Goal: Navigation & Orientation: Find specific page/section

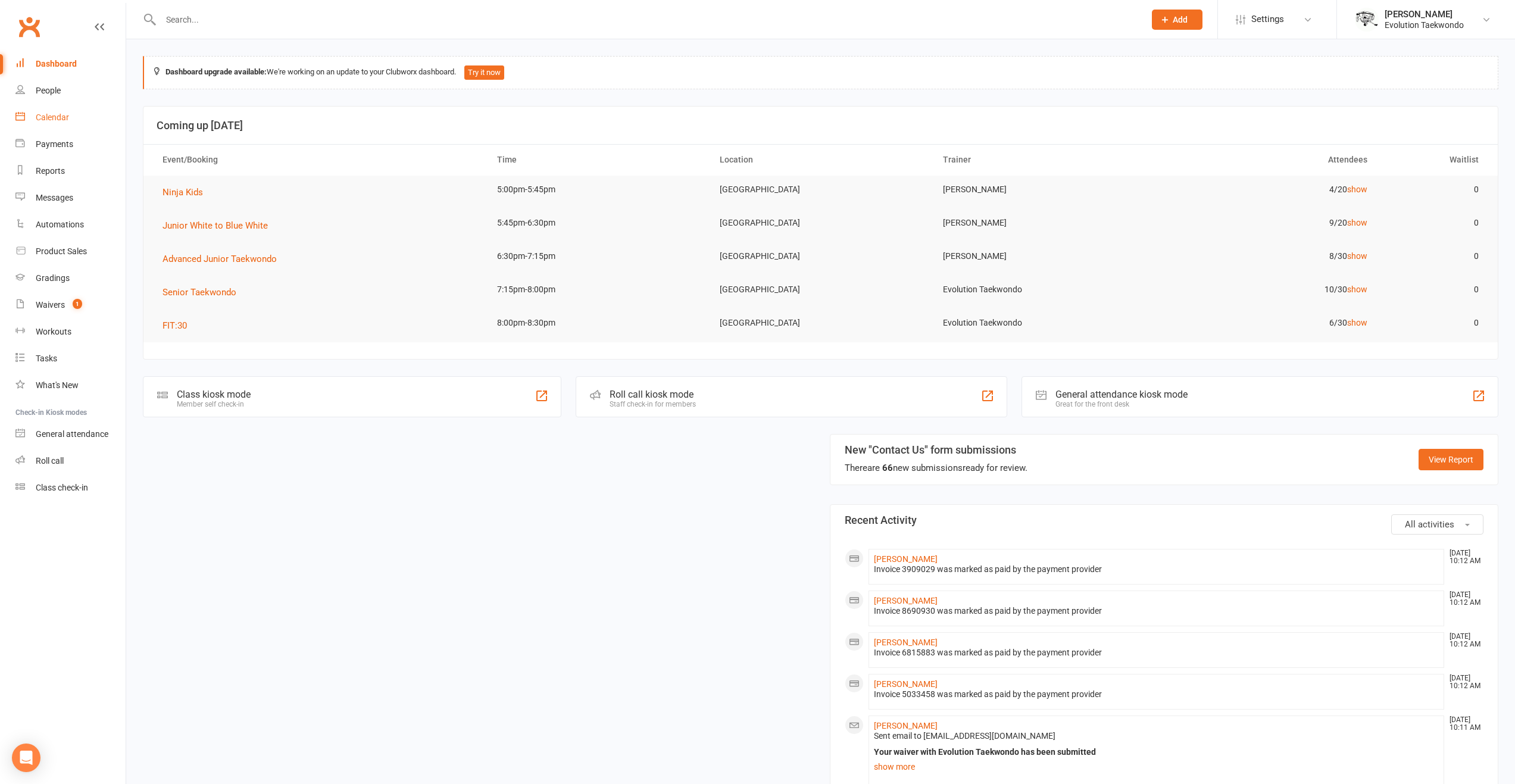
click at [71, 112] on link "Calendar" at bounding box center [70, 117] width 110 height 27
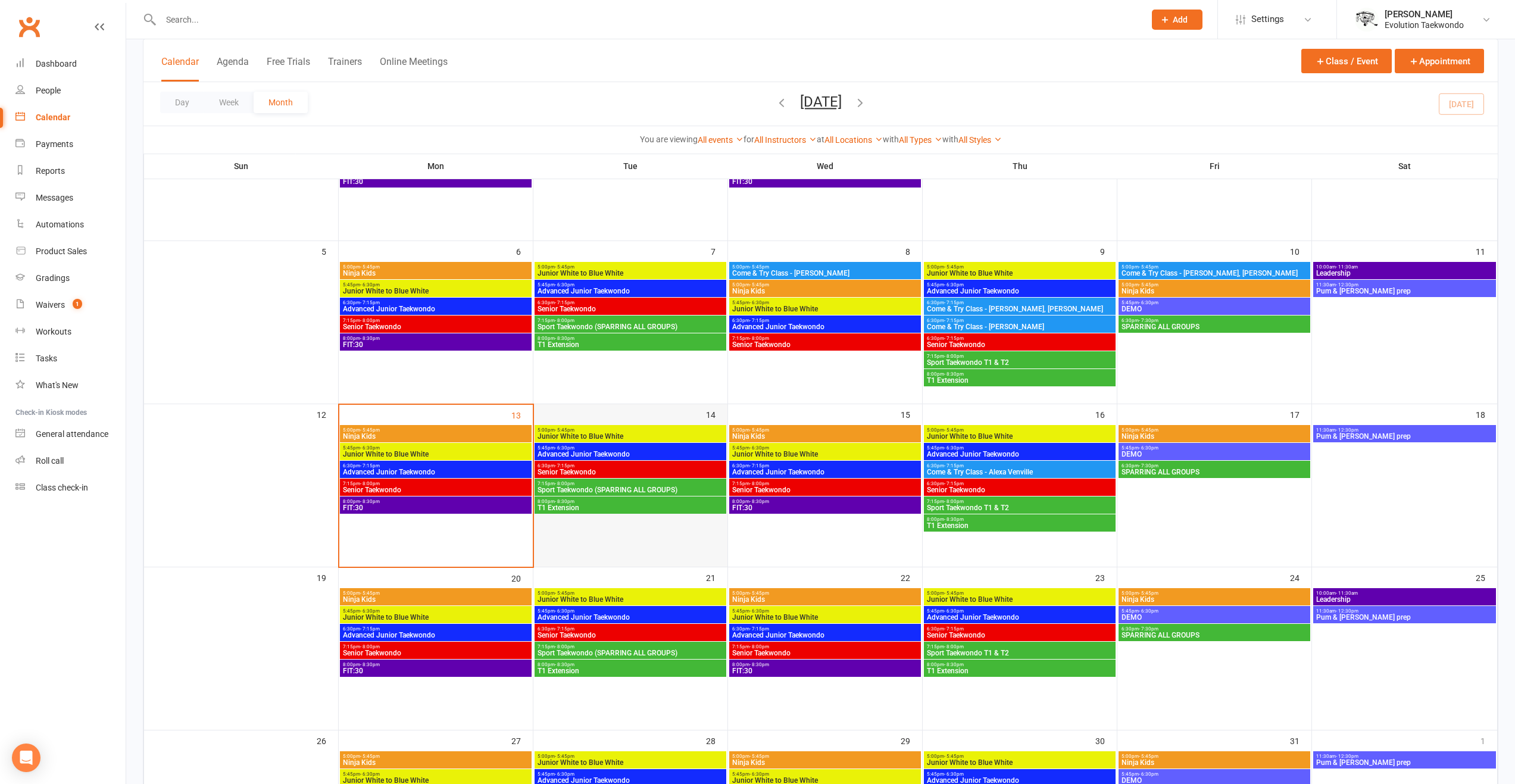
scroll to position [179, 0]
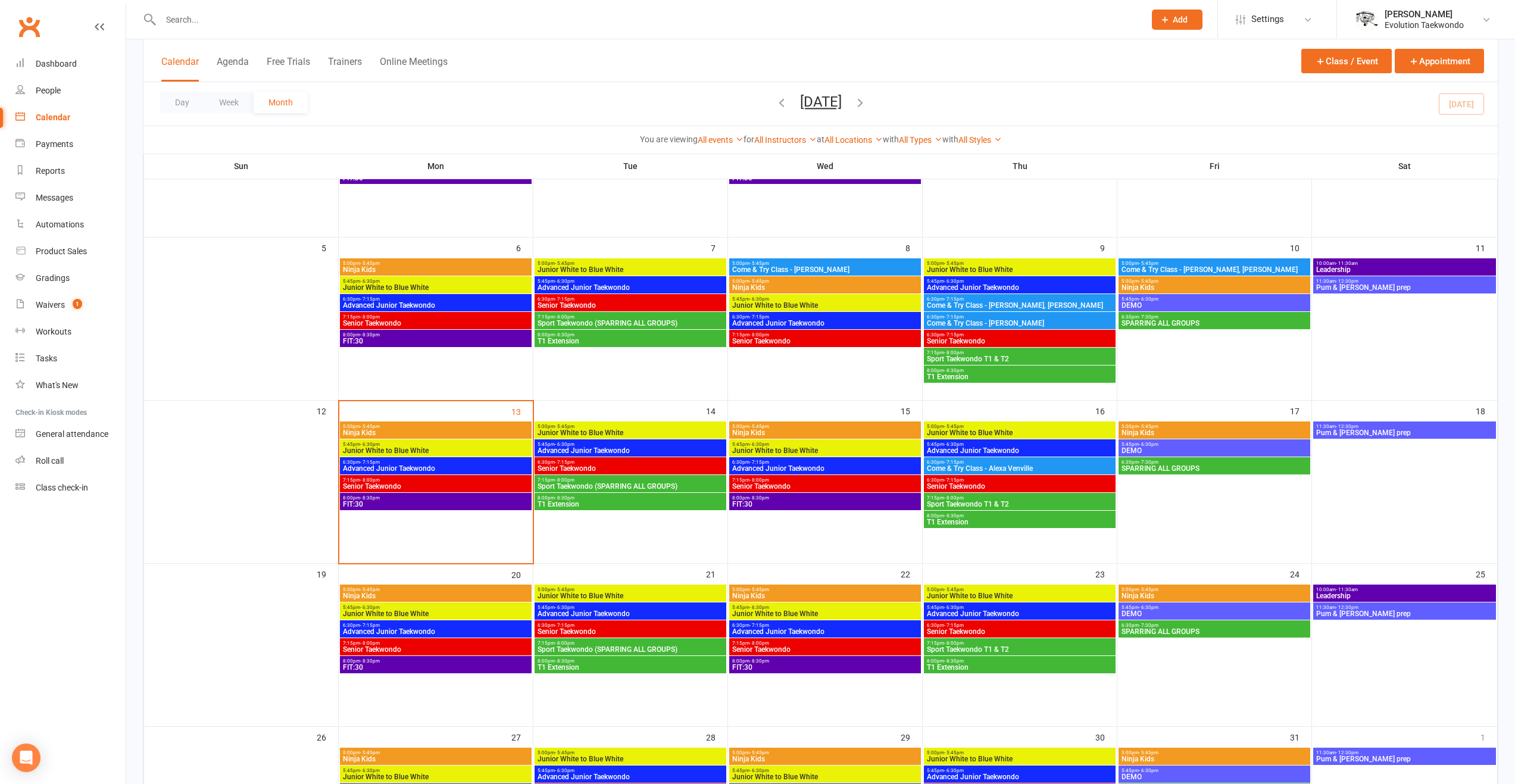
click at [624, 481] on span "7:15pm - 8:00pm" at bounding box center [630, 479] width 187 height 5
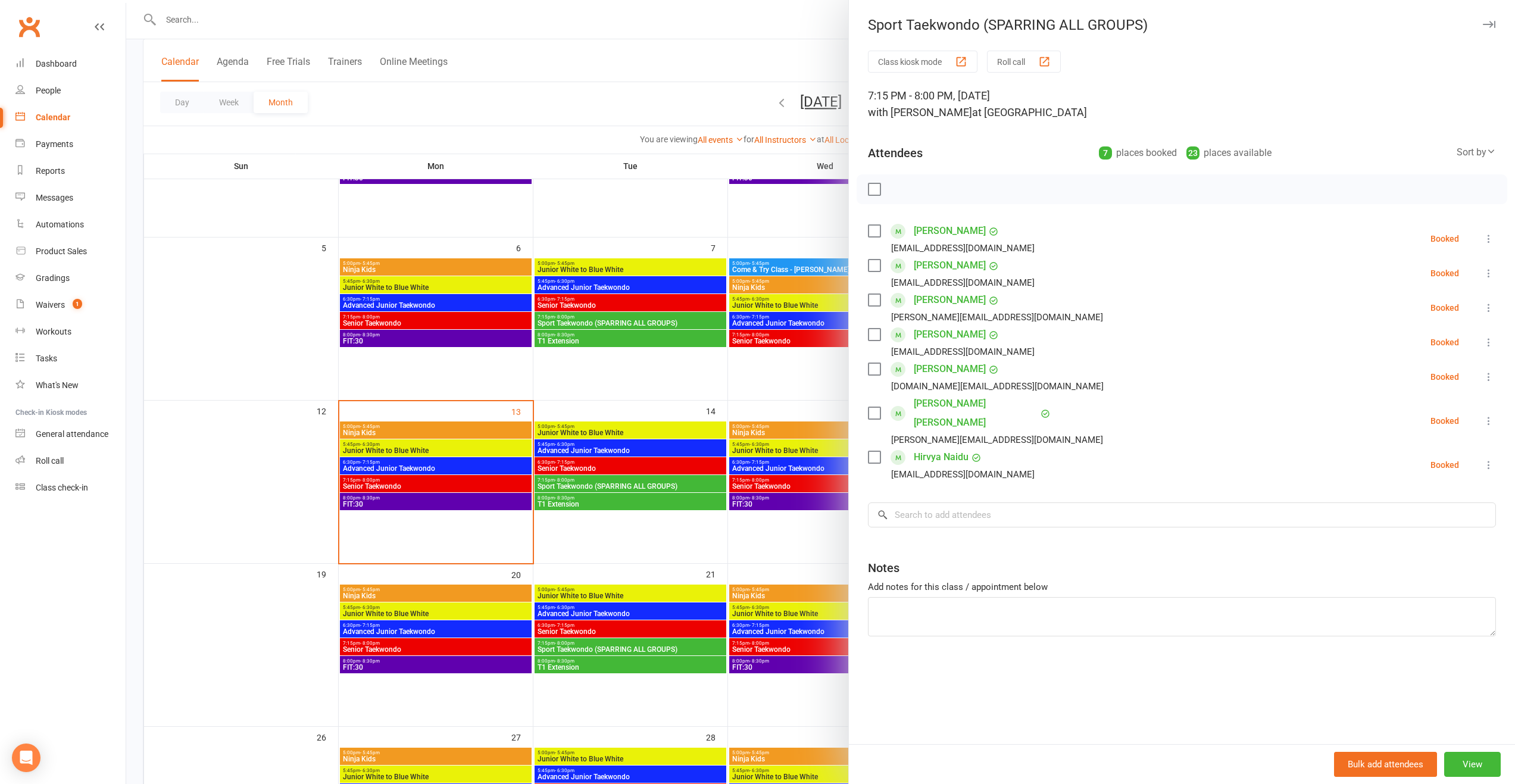
click at [610, 479] on div at bounding box center [820, 392] width 1389 height 784
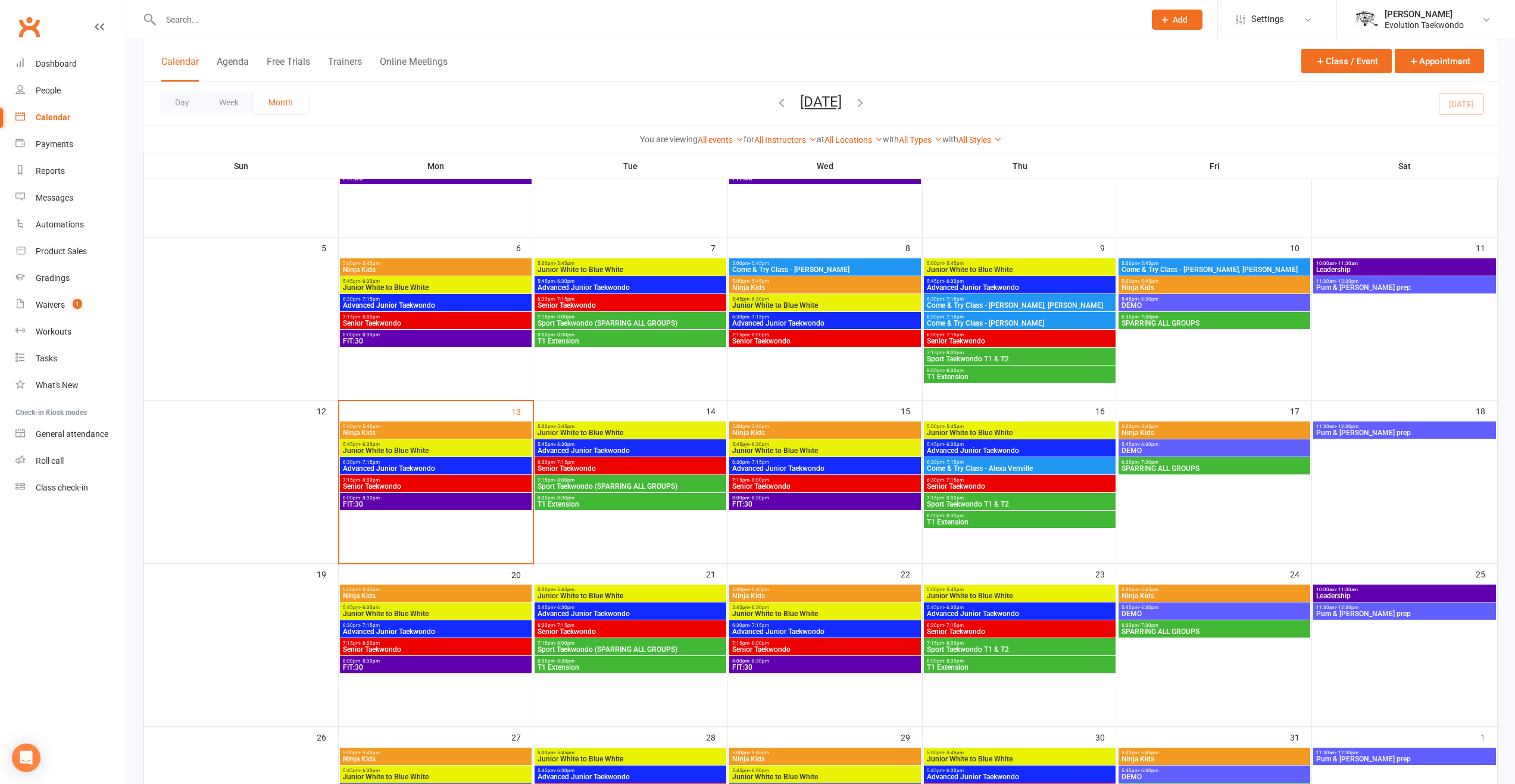
click at [741, 503] on span "FIT:30" at bounding box center [825, 503] width 187 height 7
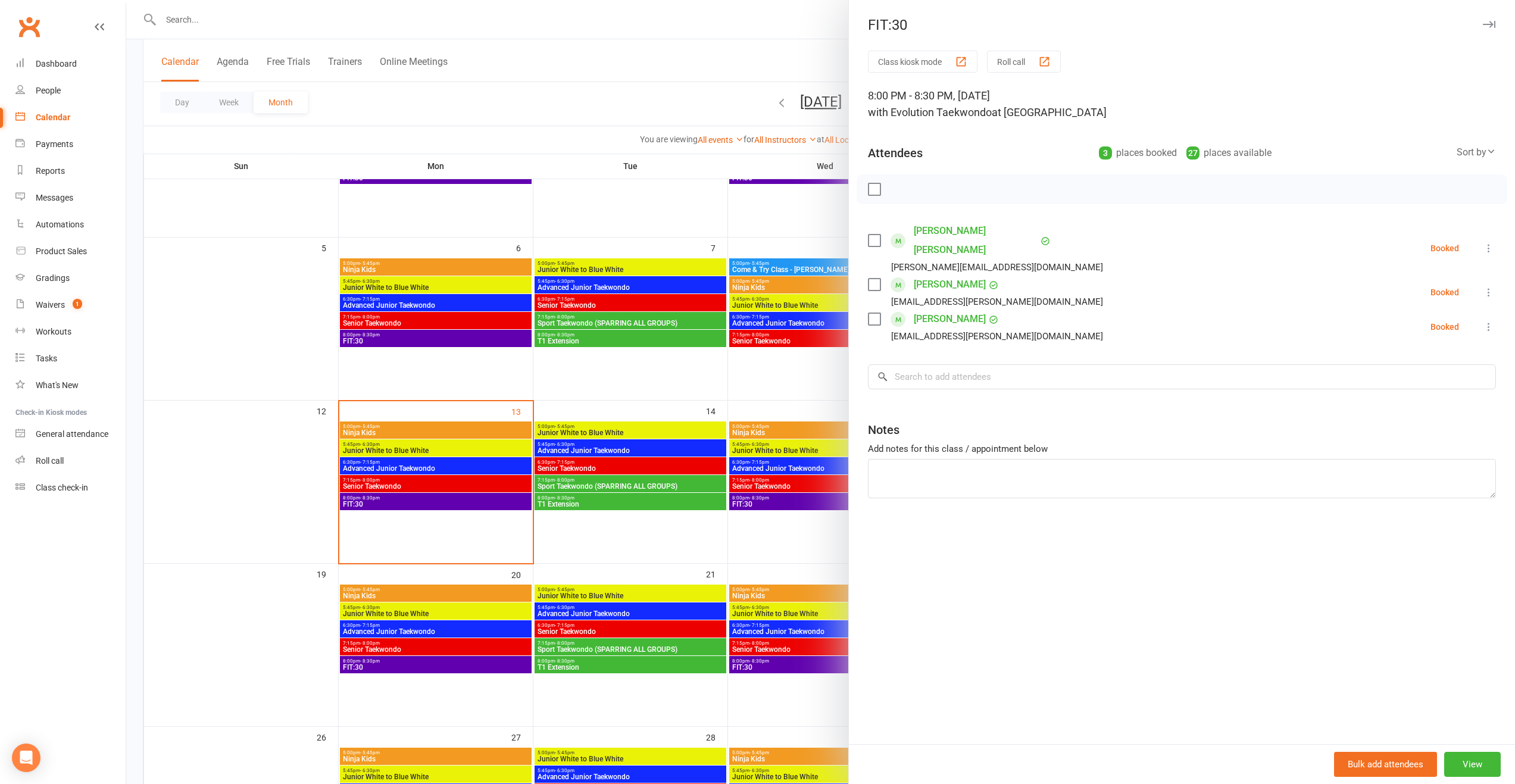
click at [687, 483] on div at bounding box center [820, 392] width 1389 height 784
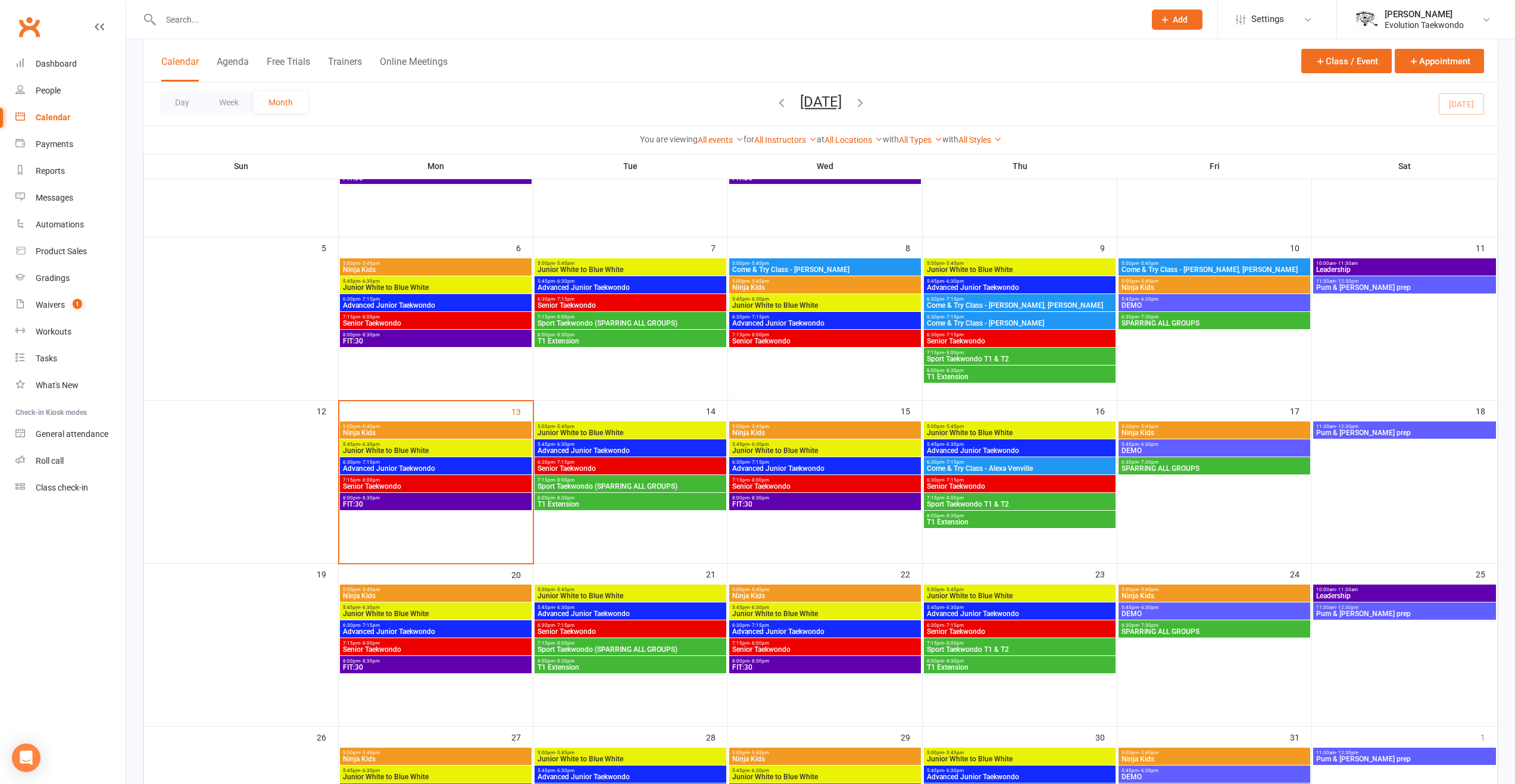
click at [472, 496] on span "8:00pm - 8:30pm" at bounding box center [436, 497] width 187 height 5
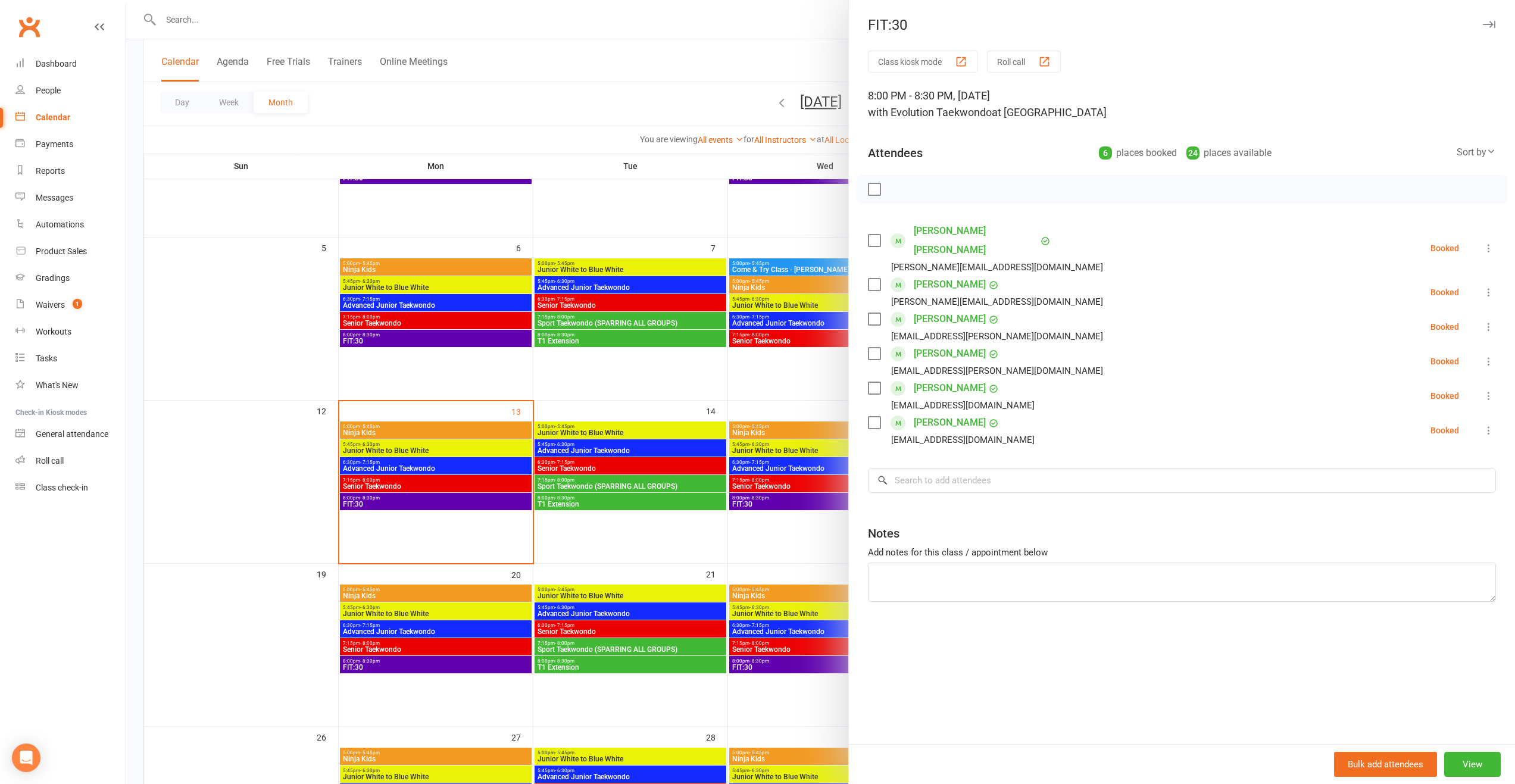
drag, startPoint x: 469, startPoint y: 484, endPoint x: 444, endPoint y: 482, distance: 25.1
click at [471, 483] on div at bounding box center [820, 392] width 1389 height 784
